Goal: Information Seeking & Learning: Learn about a topic

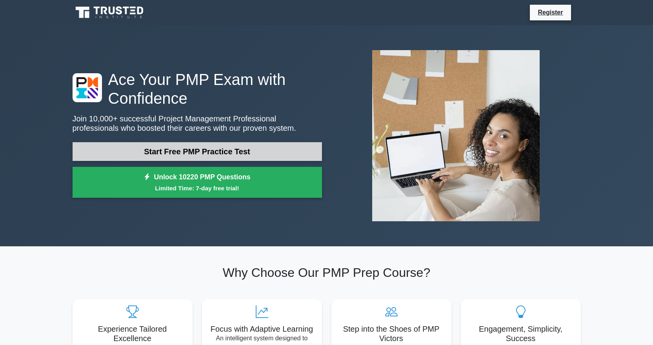
click at [213, 151] on link "Start Free PMP Practice Test" at bounding box center [197, 151] width 249 height 19
click at [193, 145] on link "Start Free PMP Practice Test" at bounding box center [197, 151] width 249 height 19
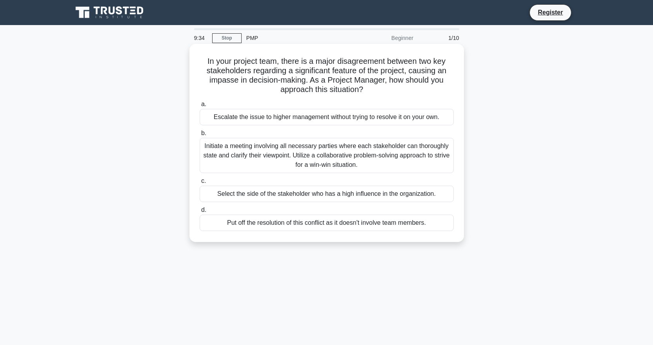
click at [299, 160] on div "Initiate a meeting involving all necessary parties where each stakeholder can t…" at bounding box center [327, 155] width 254 height 35
click at [200, 136] on input "b. Initiate a meeting involving all necessary parties where each stakeholder ca…" at bounding box center [200, 133] width 0 height 5
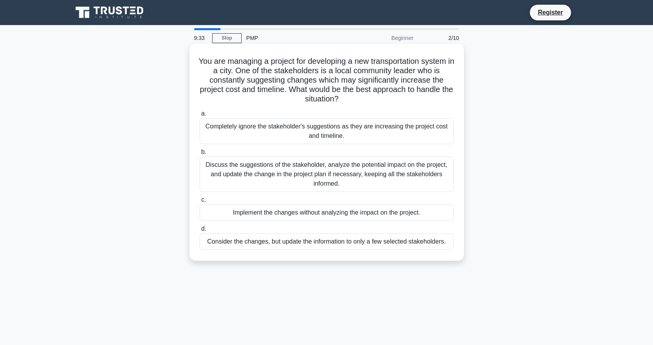
click at [257, 184] on div "Discuss the suggestions of the stakeholder, analyze the potential impact on the…" at bounding box center [327, 174] width 254 height 35
click at [200, 155] on input "b. Discuss the suggestions of the stakeholder, analyze the potential impact on …" at bounding box center [200, 152] width 0 height 5
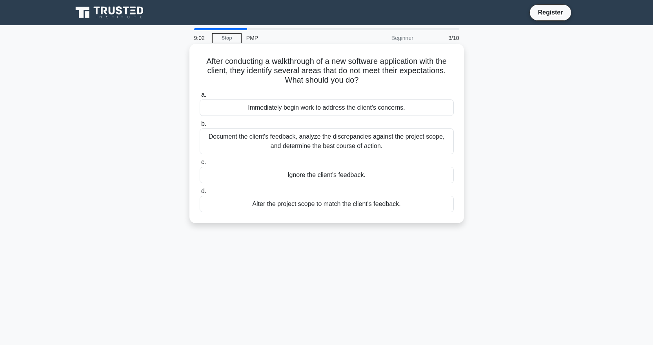
click at [416, 145] on div "Document the client's feedback, analyze the discrepancies against the project s…" at bounding box center [327, 142] width 254 height 26
click at [200, 127] on input "b. Document the client's feedback, analyze the discrepancies against the projec…" at bounding box center [200, 124] width 0 height 5
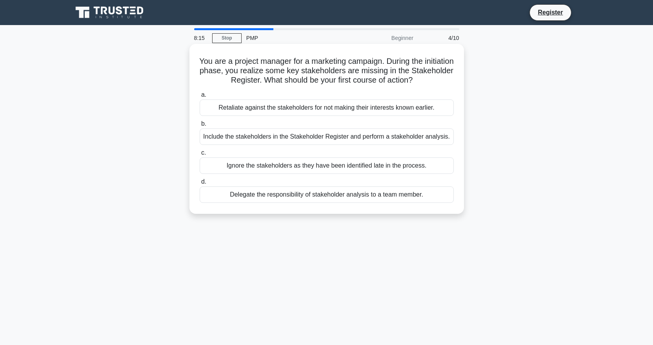
click at [355, 200] on div "Delegate the responsibility of stakeholder analysis to a team member." at bounding box center [327, 195] width 254 height 16
click at [200, 185] on input "d. Delegate the responsibility of stakeholder analysis to a team member." at bounding box center [200, 182] width 0 height 5
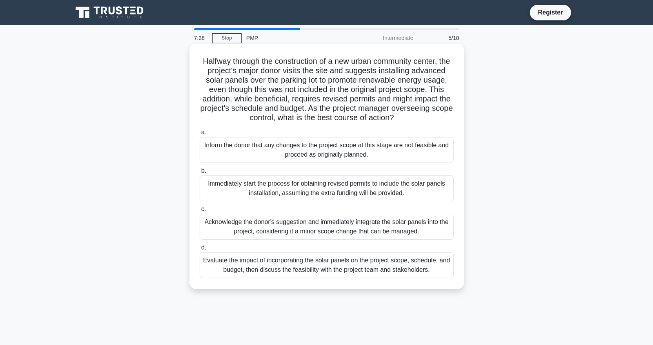
click at [312, 239] on div "Acknowledge the donor's suggestion and immediately integrate the solar panels i…" at bounding box center [327, 227] width 254 height 26
click at [200, 212] on input "c. Acknowledge the donor's suggestion and immediately integrate the solar panel…" at bounding box center [200, 209] width 0 height 5
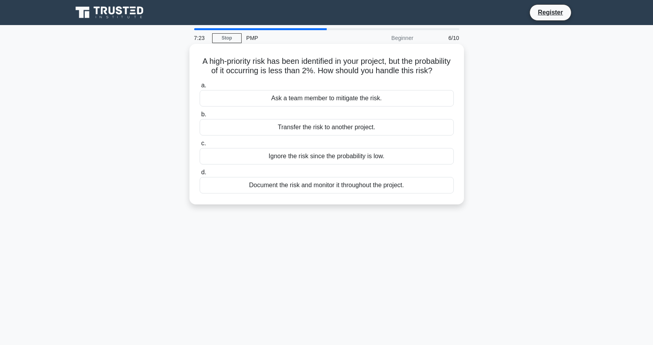
click at [322, 194] on div "Document the risk and monitor it throughout the project." at bounding box center [327, 185] width 254 height 16
click at [200, 175] on input "d. Document the risk and monitor it throughout the project." at bounding box center [200, 172] width 0 height 5
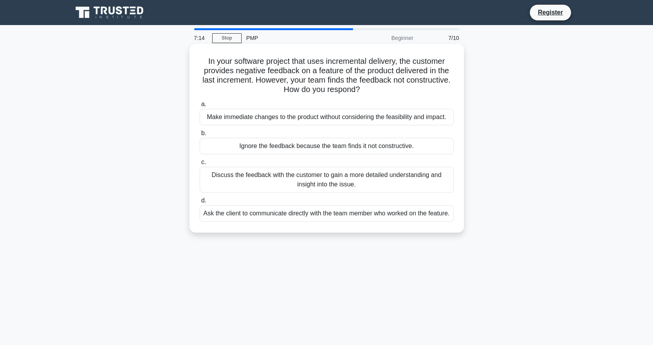
click at [317, 184] on div "Discuss the feedback with the customer to gain a more detailed understanding an…" at bounding box center [327, 180] width 254 height 26
click at [200, 165] on input "c. Discuss the feedback with the customer to gain a more detailed understanding…" at bounding box center [200, 162] width 0 height 5
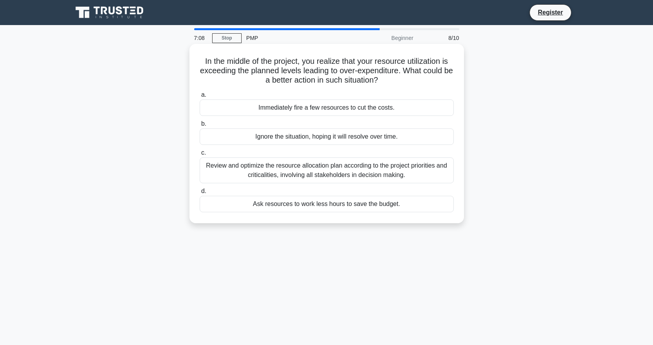
click at [303, 177] on div "Review and optimize the resource allocation plan according to the project prior…" at bounding box center [327, 171] width 254 height 26
click at [200, 156] on input "c. Review and optimize the resource allocation plan according to the project pr…" at bounding box center [200, 153] width 0 height 5
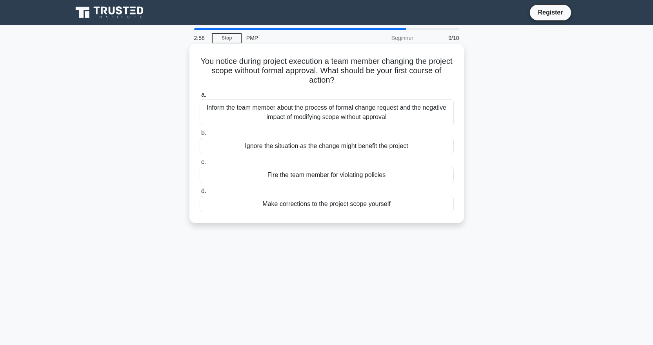
click at [331, 118] on div "Inform the team member about the process of formal change request and the negat…" at bounding box center [327, 113] width 254 height 26
click at [200, 98] on input "a. Inform the team member about the process of formal change request and the ne…" at bounding box center [200, 95] width 0 height 5
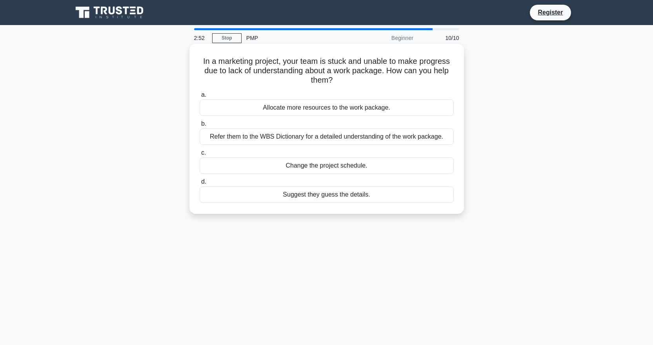
click at [324, 138] on div "Refer them to the WBS Dictionary for a detailed understanding of the work packa…" at bounding box center [327, 137] width 254 height 16
click at [200, 127] on input "b. Refer them to the WBS Dictionary for a detailed understanding of the work pa…" at bounding box center [200, 124] width 0 height 5
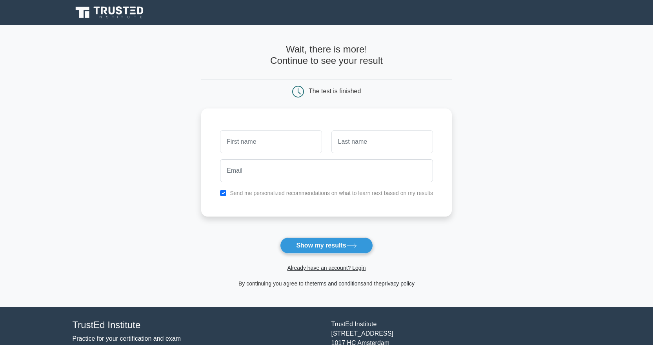
click at [280, 143] on input "text" at bounding box center [271, 142] width 102 height 23
type input "Avinash"
type input "g"
type input "G R"
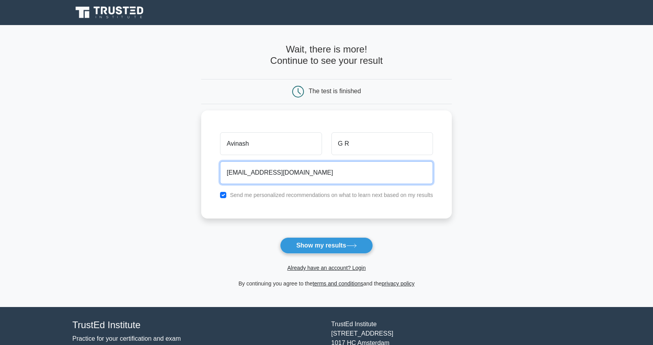
type input "avinashgr.avi608@gmail.com"
click at [536, 156] on main "Wait, there is more! Continue to see your result The test is finished Avinash G…" at bounding box center [326, 166] width 653 height 282
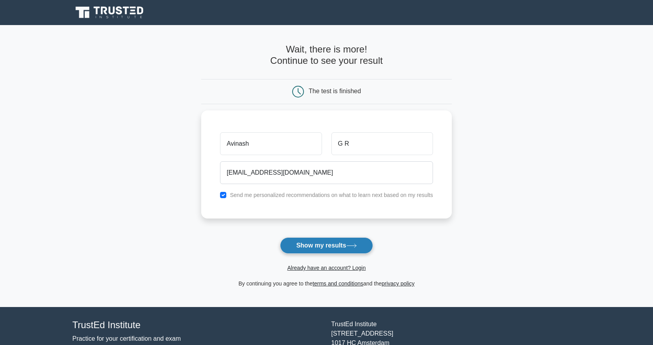
click at [329, 245] on button "Show my results" at bounding box center [326, 246] width 93 height 16
